Goal: Information Seeking & Learning: Learn about a topic

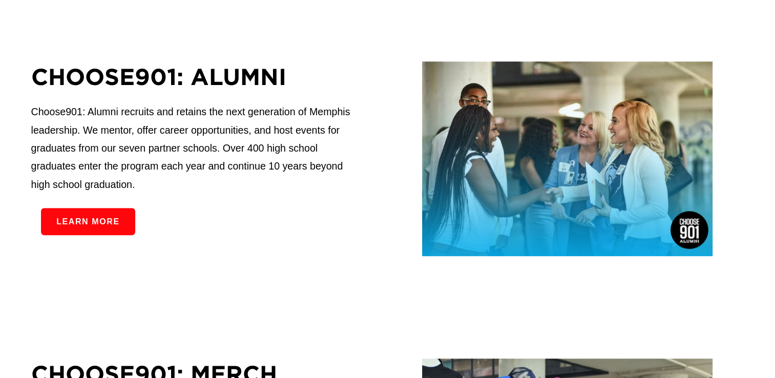
scroll to position [542, 0]
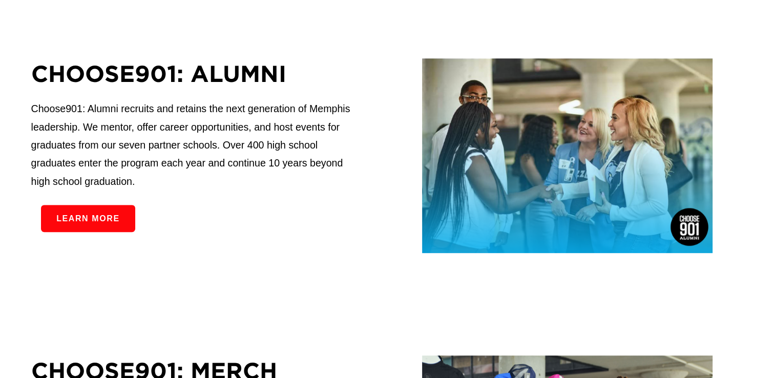
click at [122, 216] on link "Learn more" at bounding box center [88, 218] width 94 height 27
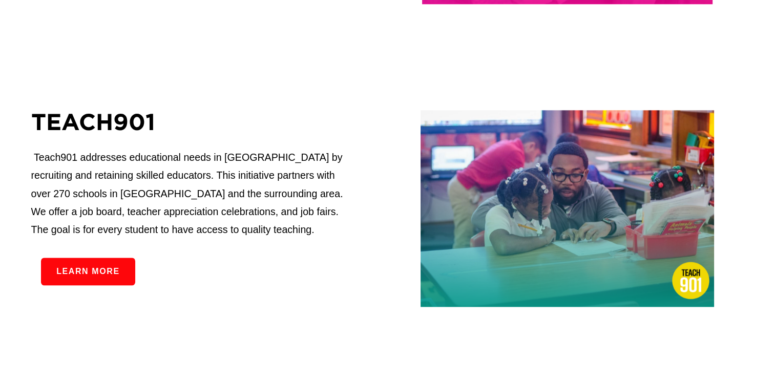
scroll to position [1089, 0]
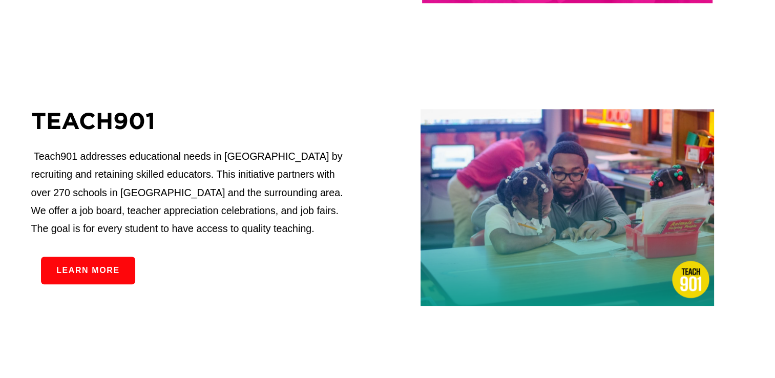
click at [84, 278] on link "Learn more" at bounding box center [88, 270] width 94 height 27
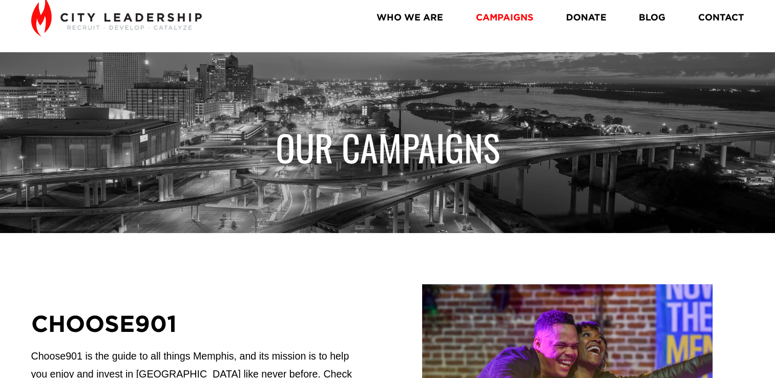
scroll to position [0, 0]
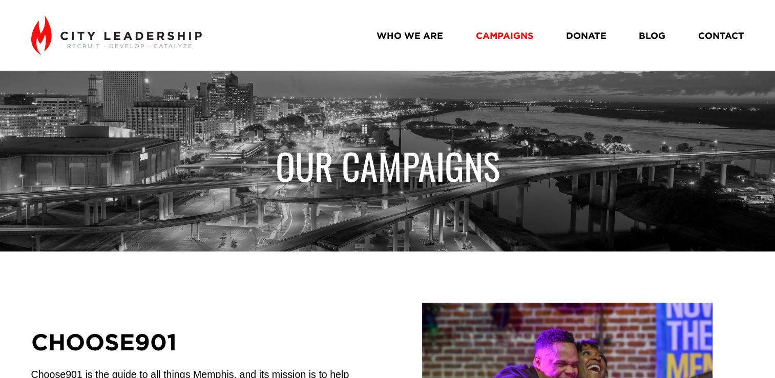
click at [637, 38] on nav "WHO WE ARE CAMPAIGNS DONATE BLOG CONTACT" at bounding box center [559, 35] width 367 height 18
click at [642, 36] on link "BLOG" at bounding box center [652, 35] width 27 height 18
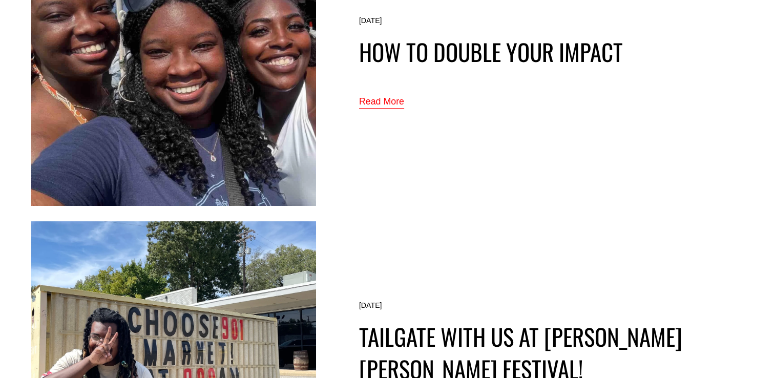
scroll to position [176, 0]
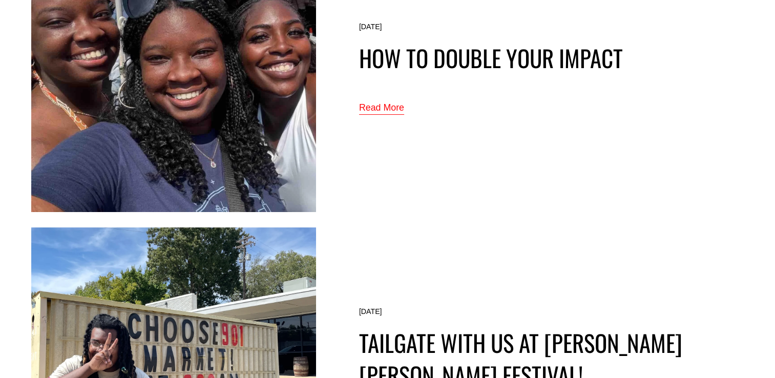
click at [384, 105] on link "Read More" at bounding box center [381, 107] width 45 height 17
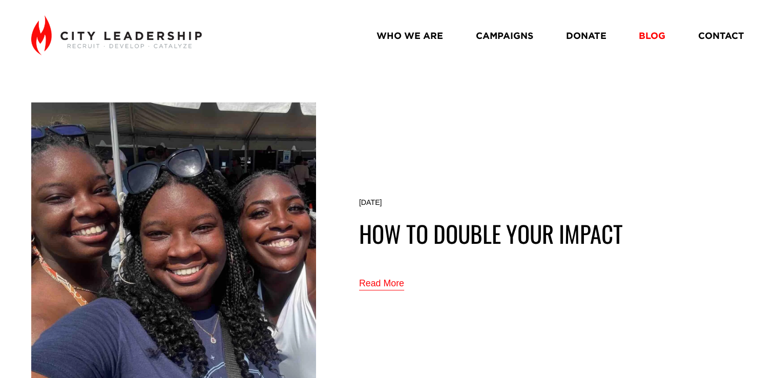
click at [509, 36] on link "CAMPAIGNS" at bounding box center [504, 35] width 57 height 18
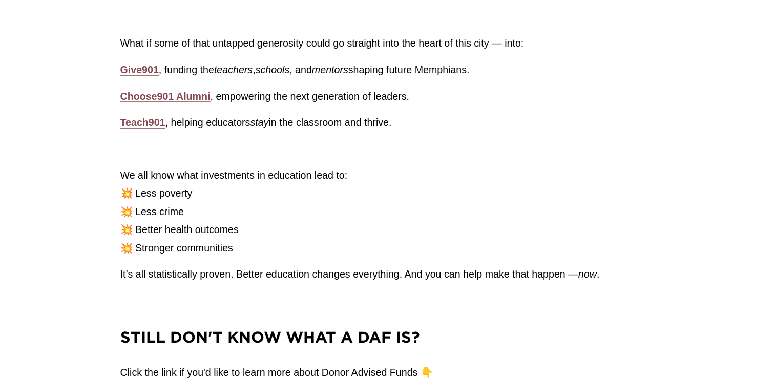
scroll to position [1849, 0]
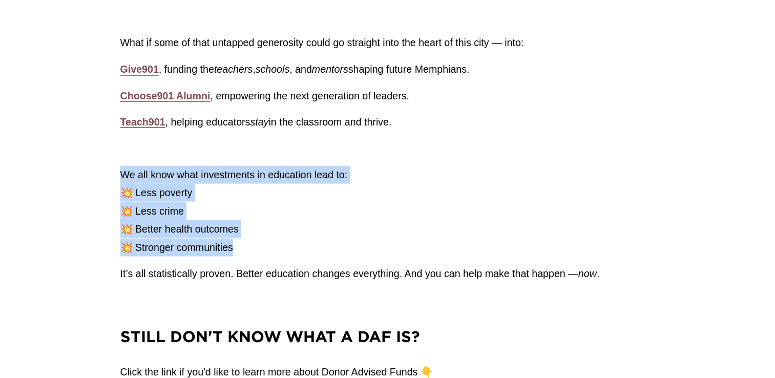
drag, startPoint x: 121, startPoint y: 174, endPoint x: 287, endPoint y: 239, distance: 178.3
click at [287, 239] on p "We all know what investments in education lead to: 💥 Less poverty 💥 Less crime …" at bounding box center [387, 210] width 535 height 91
copy p "We all know what investments in education lead to: 💥 Less poverty 💥 Less crime …"
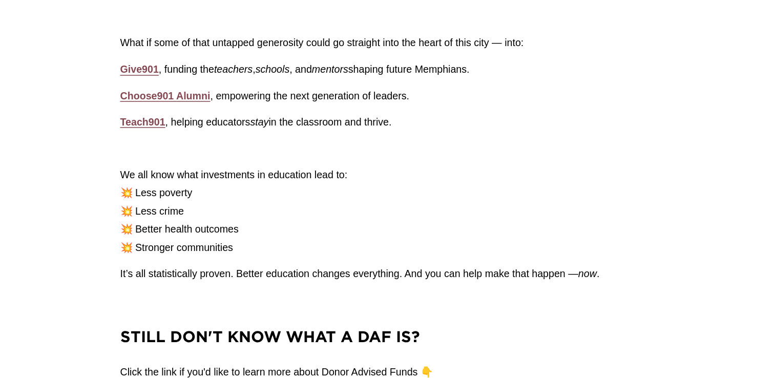
click at [259, 132] on div "Why It Matters for Memphis There are millions of dollars sitting in Donor Advis…" at bounding box center [387, 153] width 535 height 453
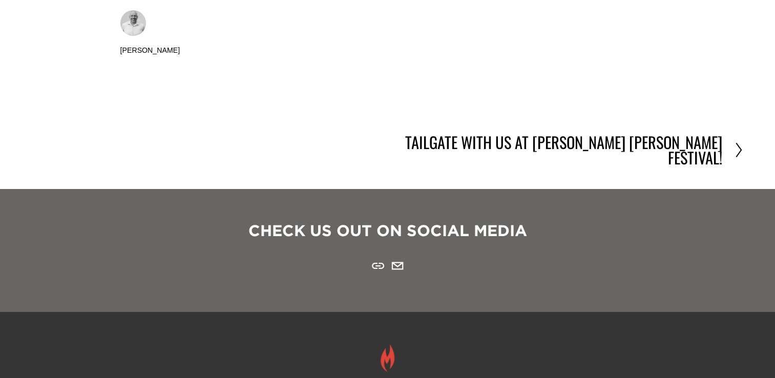
scroll to position [3744, 0]
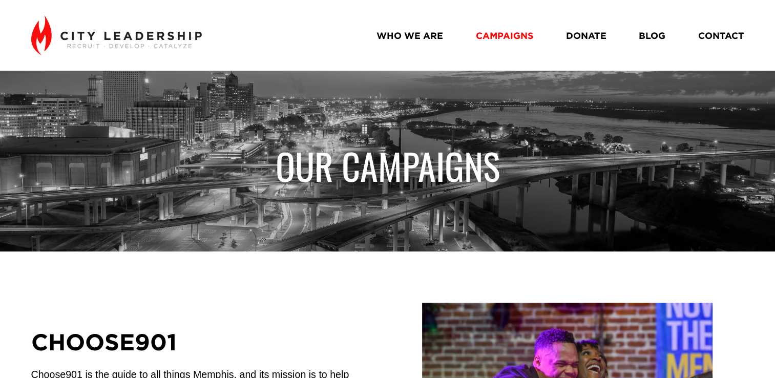
click at [422, 32] on link "WHO WE ARE" at bounding box center [409, 35] width 67 height 18
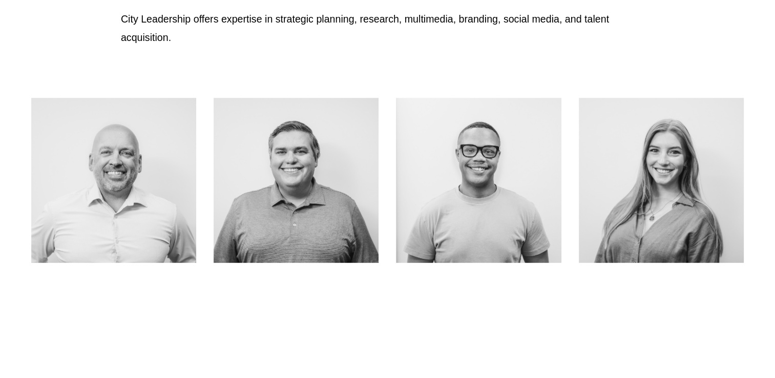
scroll to position [408, 0]
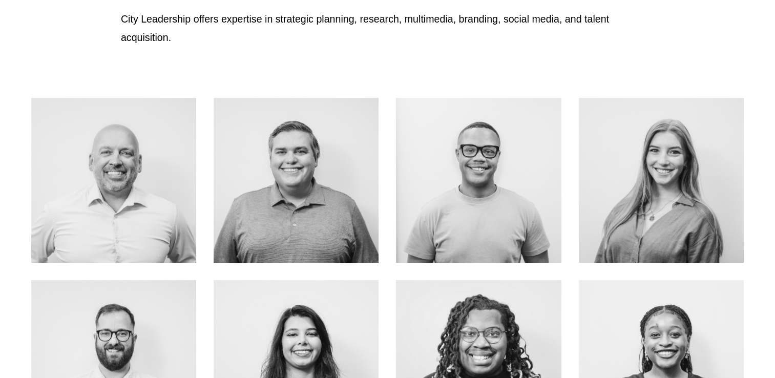
click at [641, 190] on link "ABOUT ME" at bounding box center [661, 203] width 81 height 27
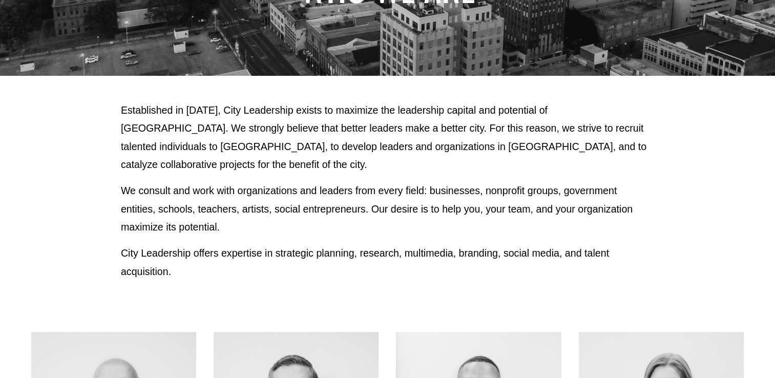
scroll to position [0, 0]
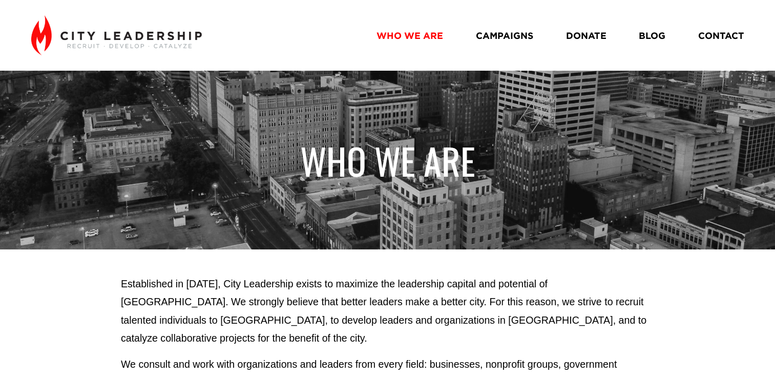
click at [639, 38] on link "BLOG" at bounding box center [652, 35] width 27 height 18
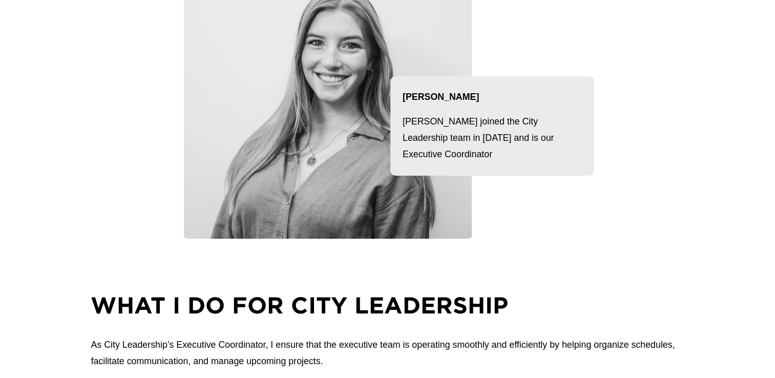
scroll to position [219, 0]
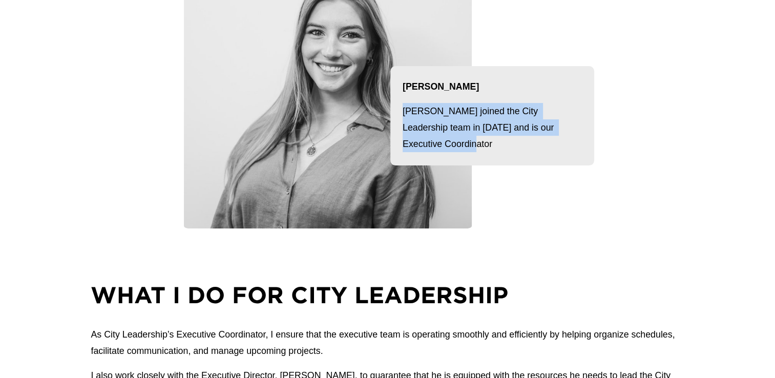
drag, startPoint x: 403, startPoint y: 113, endPoint x: 450, endPoint y: 158, distance: 65.6
click at [450, 158] on div "[PERSON_NAME] joined the City Leadership team in [DATE] and is our Executive Co…" at bounding box center [492, 115] width 204 height 99
copy p "[PERSON_NAME] joined the City Leadership team in [DATE] and is our Executive Co…"
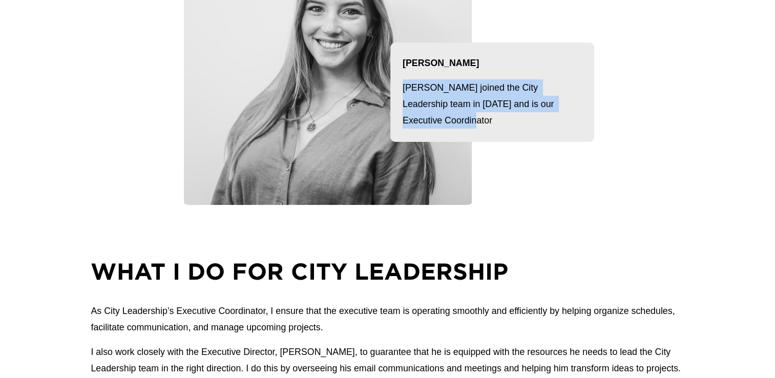
scroll to position [261, 0]
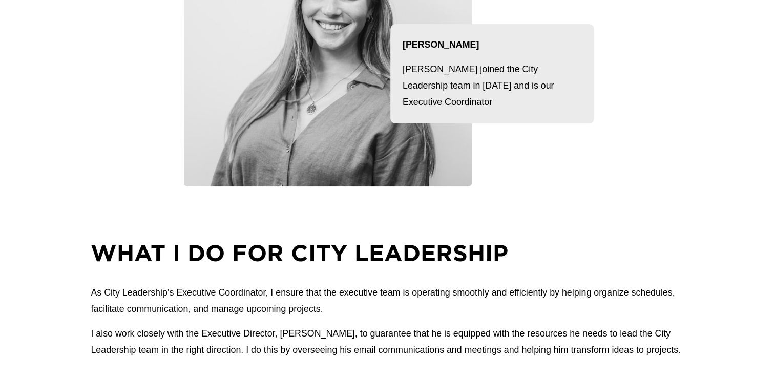
click at [351, 207] on div "ZOE PATRICK — Executive coordinator Zoe Patrick Zoe joined the City Leadership …" at bounding box center [387, 11] width 775 height 402
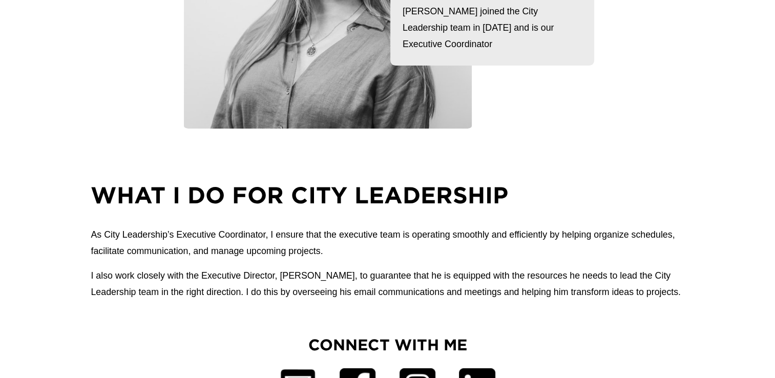
scroll to position [320, 0]
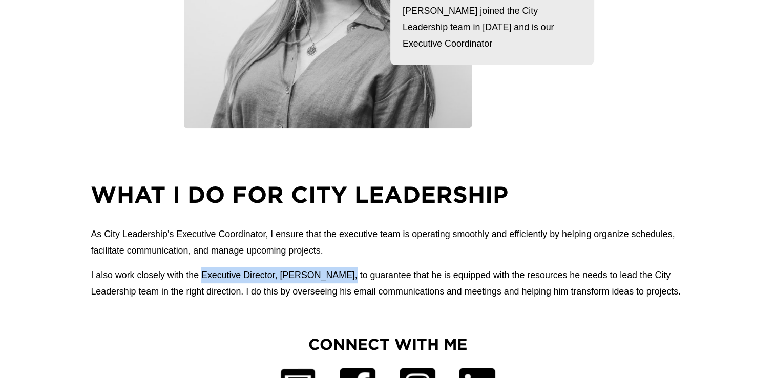
drag, startPoint x: 203, startPoint y: 278, endPoint x: 334, endPoint y: 277, distance: 130.6
click at [334, 277] on p "I also work closely with the Executive Director, John Carroll, to guarantee tha…" at bounding box center [387, 283] width 593 height 33
click at [357, 259] on p "As City Leadership’s Executive Coordinator, I ensure that the executive team is…" at bounding box center [387, 242] width 593 height 33
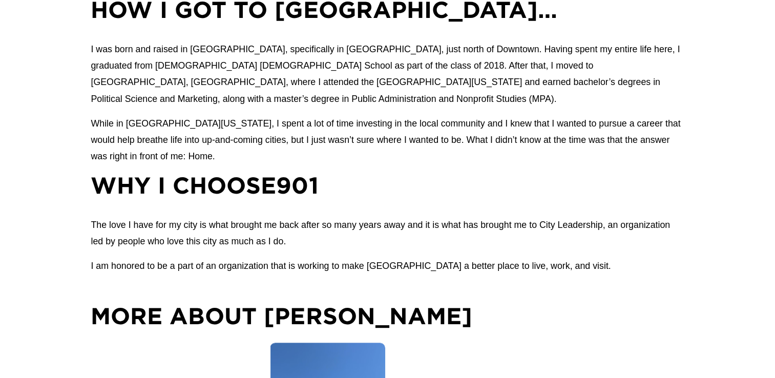
scroll to position [756, 0]
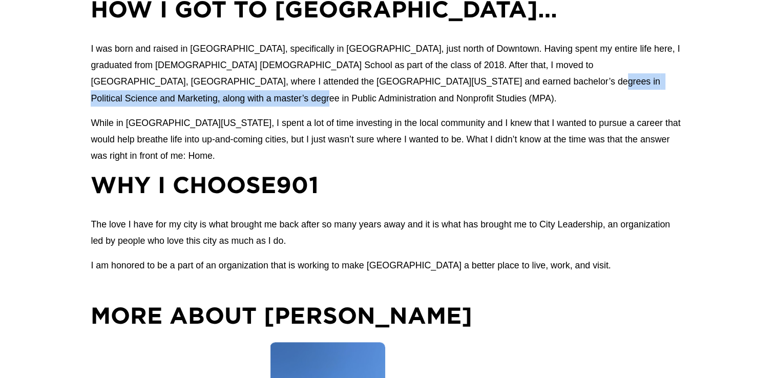
drag, startPoint x: 394, startPoint y: 87, endPoint x: 676, endPoint y: 87, distance: 281.7
click at [676, 87] on p "I was born and raised in Memphis, specifically in Shelby Forest, just north of …" at bounding box center [387, 73] width 593 height 66
copy p "master’s degree in Public Administration and Nonprofit Studies (MPA)"
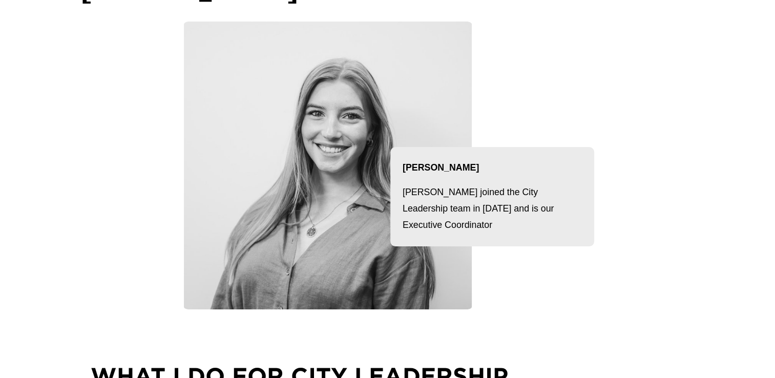
scroll to position [0, 0]
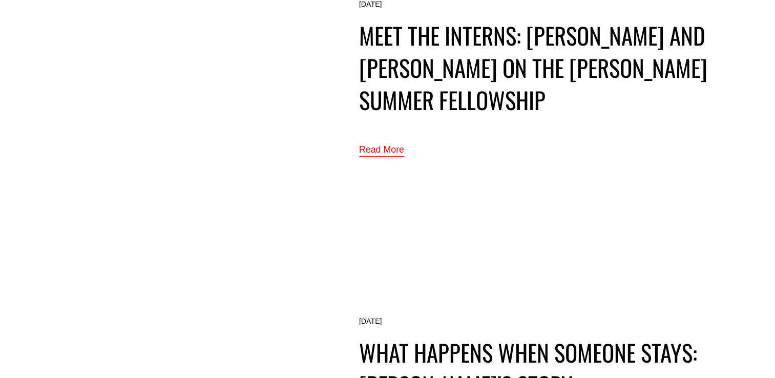
scroll to position [3173, 0]
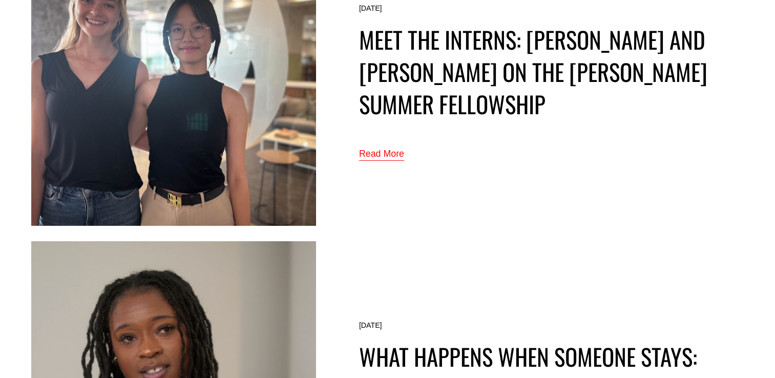
click at [391, 149] on link "Read More" at bounding box center [381, 153] width 45 height 17
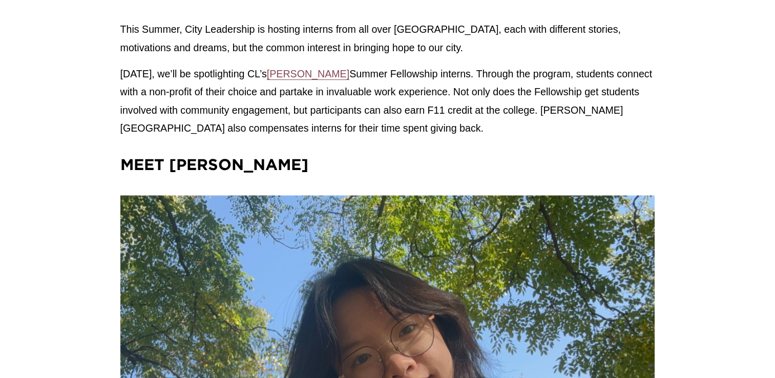
scroll to position [369, 0]
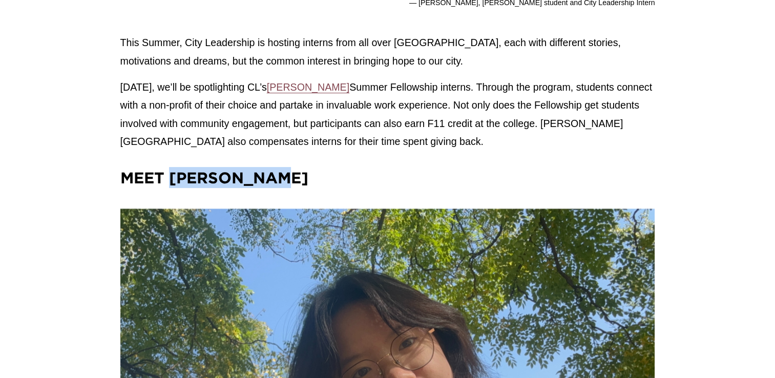
drag, startPoint x: 170, startPoint y: 179, endPoint x: 299, endPoint y: 174, distance: 129.2
click at [299, 174] on h3 "Meet [PERSON_NAME]" at bounding box center [387, 177] width 535 height 21
copy strong "[PERSON_NAME]"
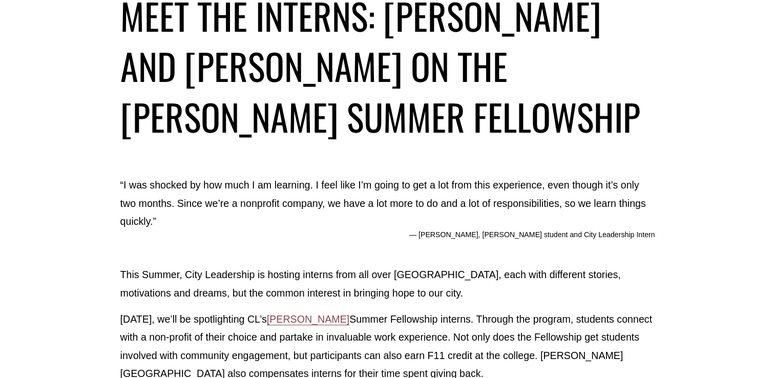
scroll to position [0, 0]
